Goal: Task Accomplishment & Management: Manage account settings

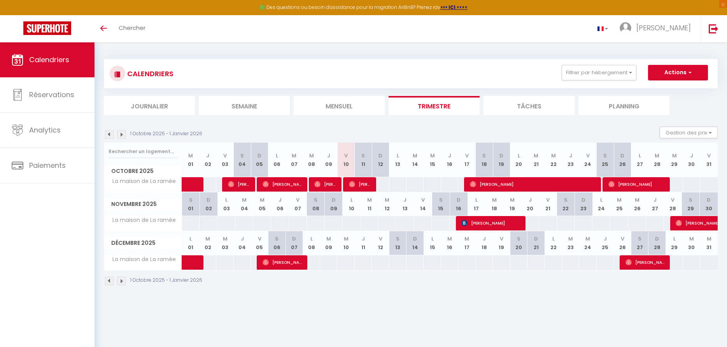
click at [111, 133] on img at bounding box center [109, 134] width 9 height 9
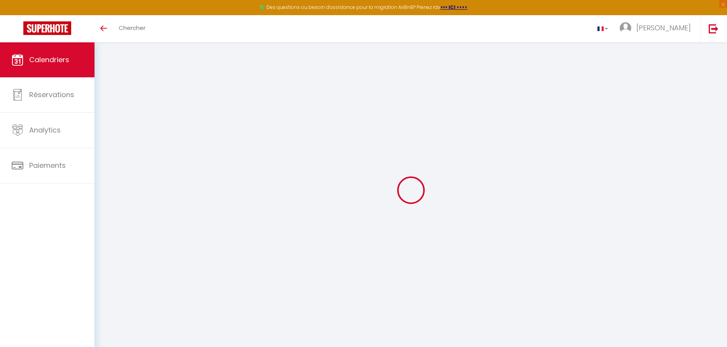
select select
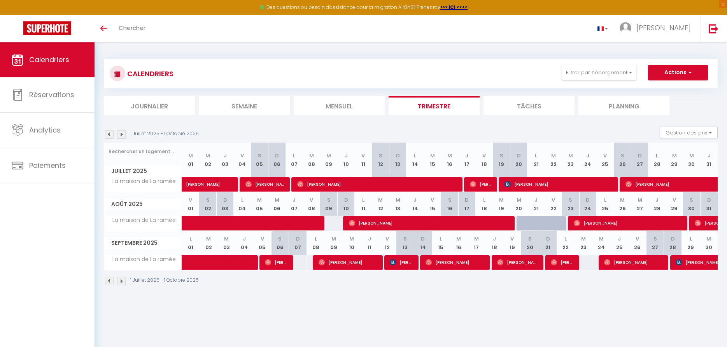
click at [695, 267] on span "Maxime Ciura" at bounding box center [711, 262] width 72 height 15
select select "OK"
select select "KO"
select select "0"
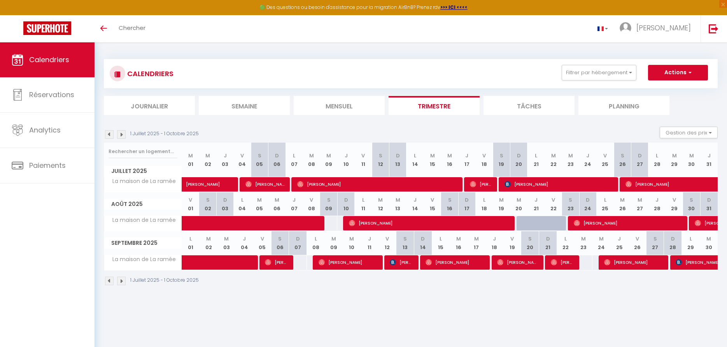
select select "1"
select select
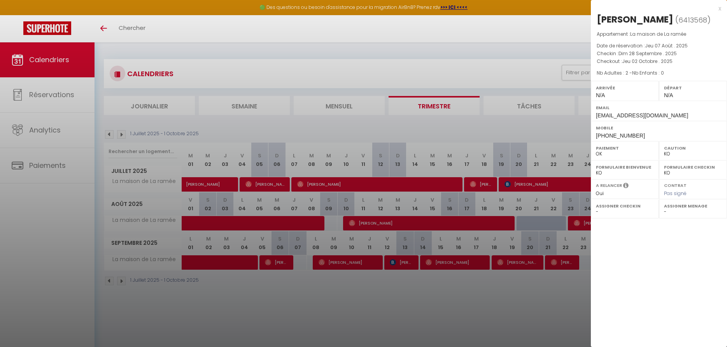
click at [501, 295] on div at bounding box center [363, 173] width 727 height 347
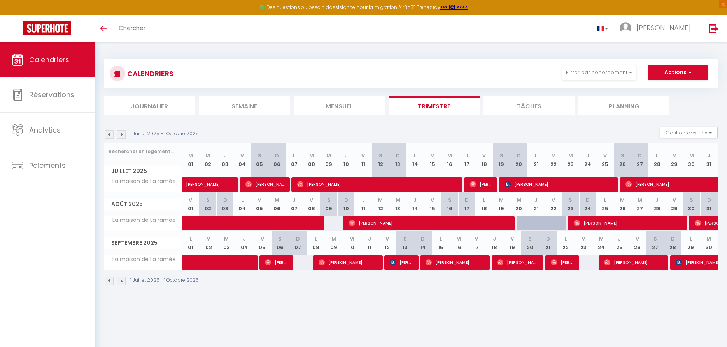
click at [405, 267] on span "Eugénie Martinez" at bounding box center [400, 262] width 23 height 15
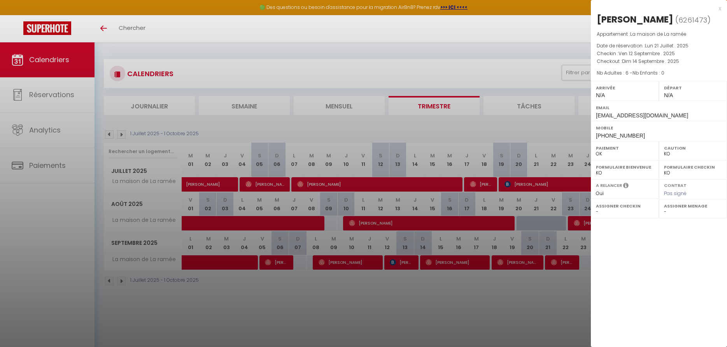
click at [423, 295] on div at bounding box center [363, 173] width 727 height 347
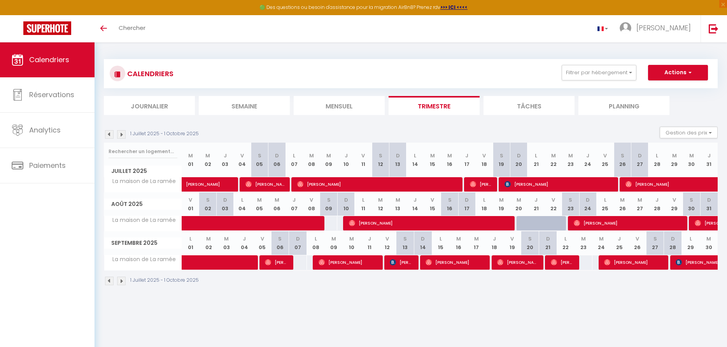
click at [122, 133] on img at bounding box center [121, 134] width 9 height 9
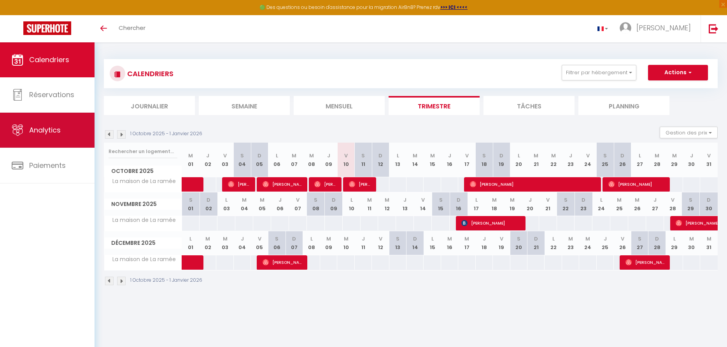
click at [63, 131] on link "Analytics" at bounding box center [47, 130] width 94 height 35
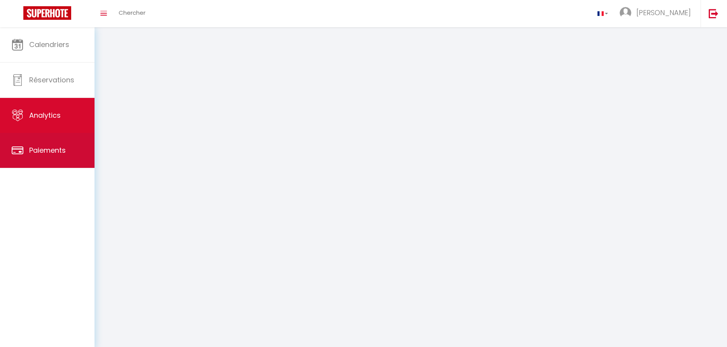
select select "2025"
select select "10"
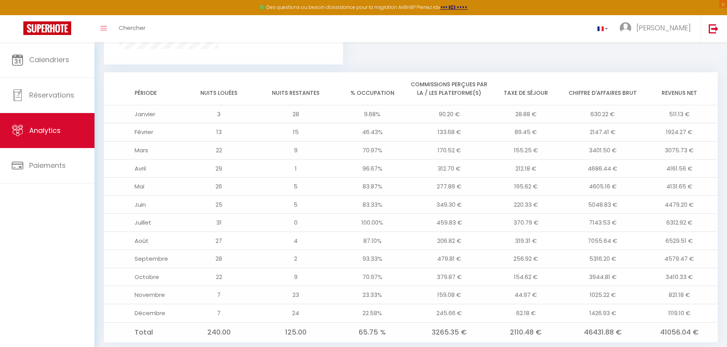
scroll to position [626, 0]
